Goal: Task Accomplishment & Management: Complete application form

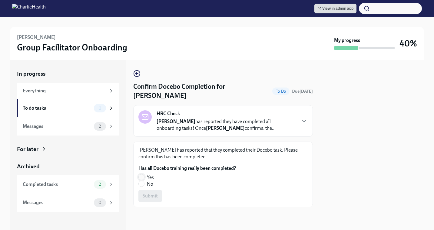
click at [140, 174] on input "Yes" at bounding box center [141, 176] width 5 height 5
radio input "true"
click at [145, 193] on span "Submit" at bounding box center [150, 196] width 15 height 6
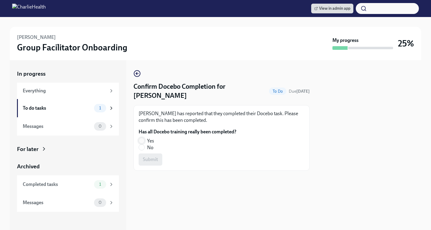
click at [141, 138] on input "Yes" at bounding box center [141, 140] width 5 height 5
radio input "true"
click at [146, 153] on button "Submit" at bounding box center [151, 159] width 24 height 12
click at [143, 140] on input "Yes" at bounding box center [141, 140] width 5 height 5
radio input "true"
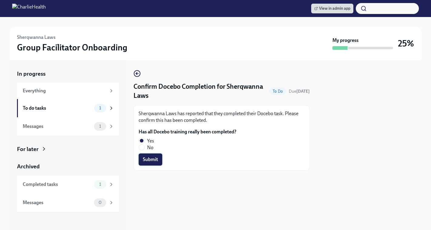
click at [148, 160] on span "Submit" at bounding box center [150, 159] width 15 height 6
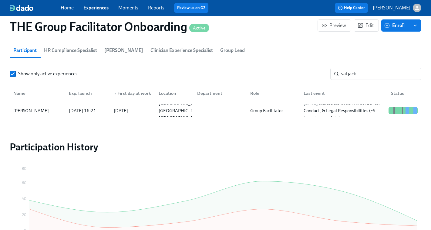
scroll to position [0, 8969]
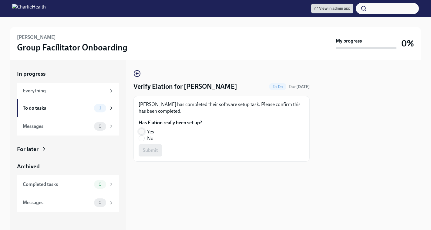
click at [141, 131] on input "Yes" at bounding box center [141, 131] width 5 height 5
radio input "true"
click at [148, 146] on button "Submit" at bounding box center [151, 150] width 24 height 12
click at [141, 139] on input "No" at bounding box center [141, 137] width 5 height 5
radio input "true"
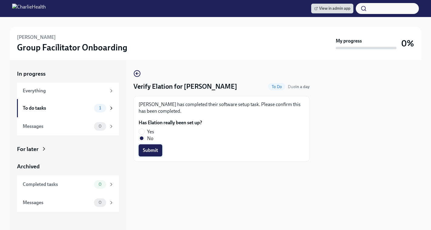
click at [148, 148] on span "Submit" at bounding box center [150, 150] width 15 height 6
click at [140, 136] on input "No" at bounding box center [141, 137] width 5 height 5
radio input "true"
click at [148, 147] on span "Submit" at bounding box center [150, 150] width 15 height 6
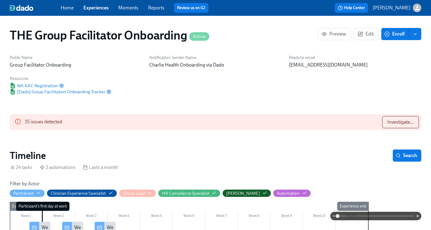
scroll to position [554, 0]
